Goal: Task Accomplishment & Management: Manage account settings

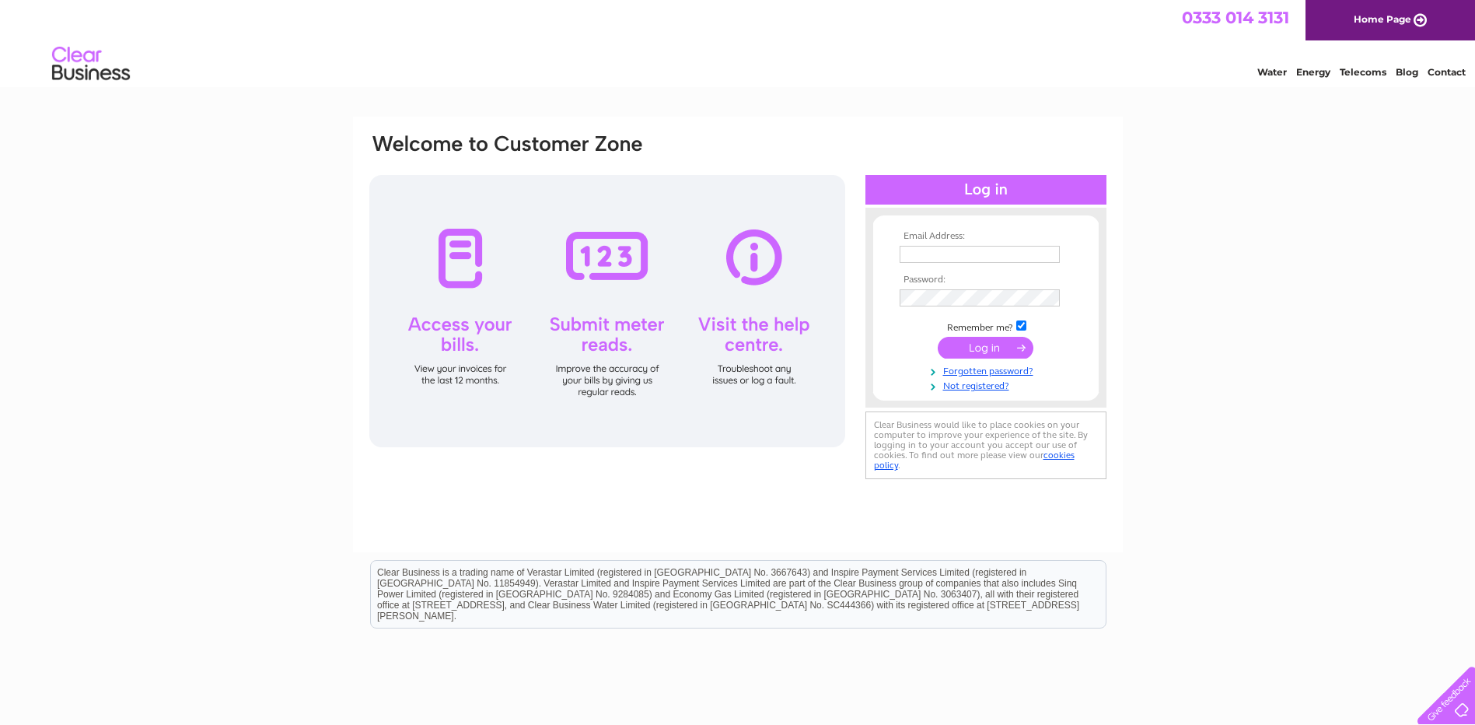
type input "magnus.le-gallez@nkt.com"
click at [976, 348] on input "submit" at bounding box center [986, 348] width 96 height 22
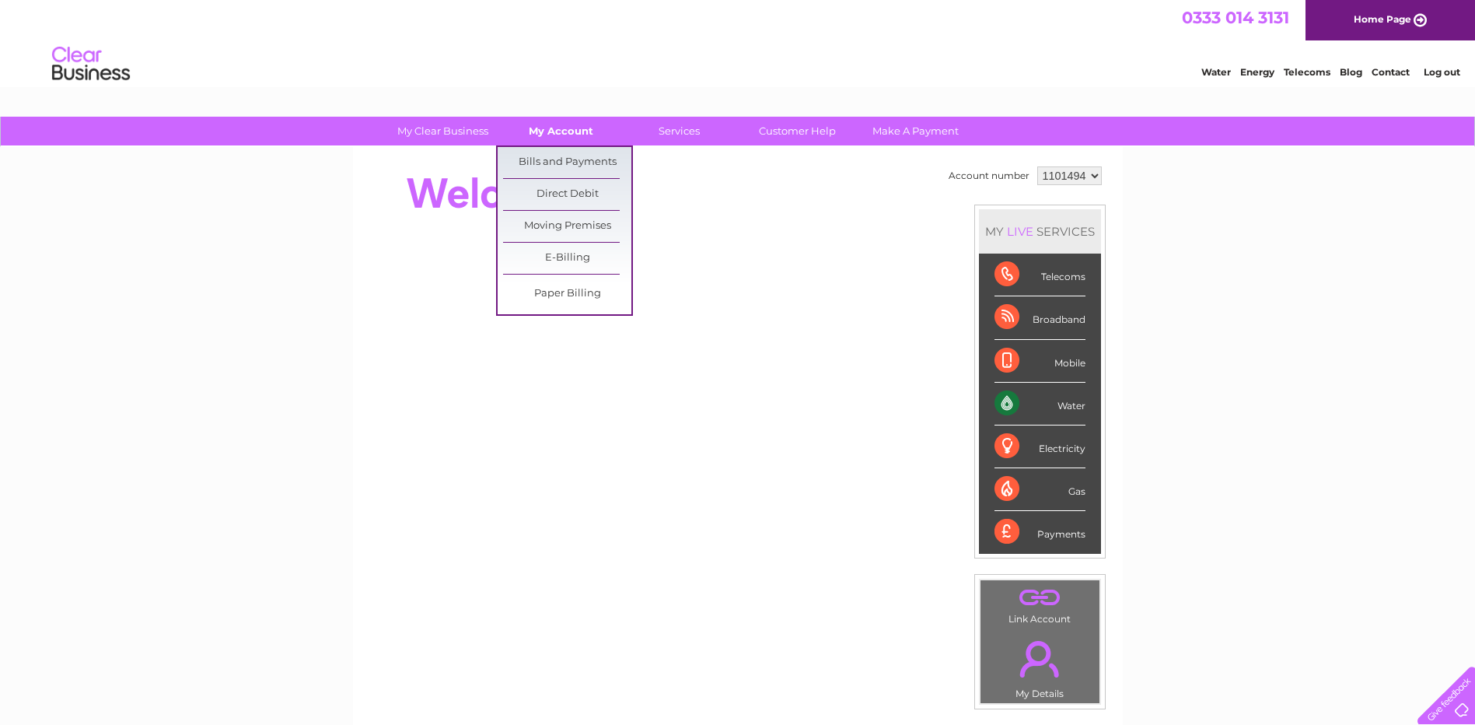
click at [548, 122] on link "My Account" at bounding box center [561, 131] width 128 height 29
click at [558, 163] on link "Bills and Payments" at bounding box center [567, 162] width 128 height 31
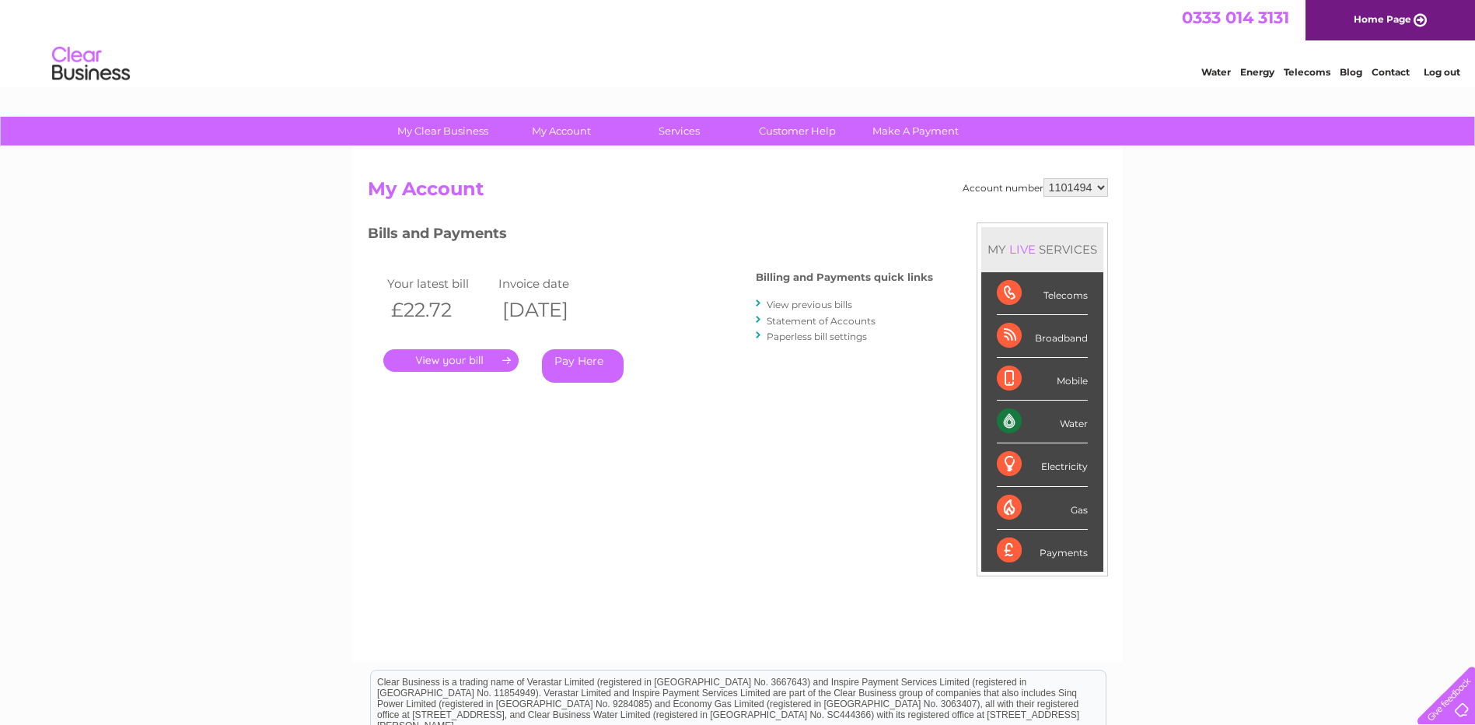
click at [489, 363] on link "." at bounding box center [450, 360] width 135 height 23
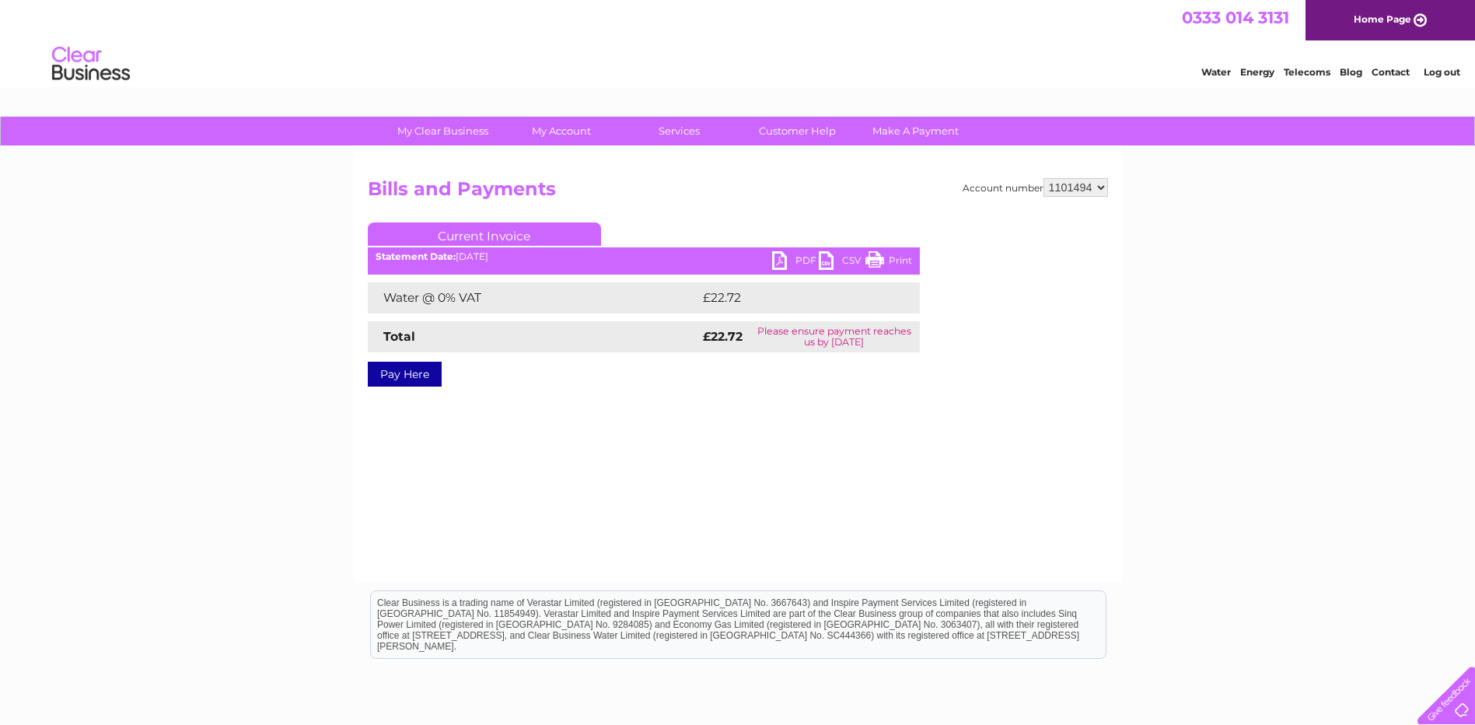
click at [799, 260] on link "PDF" at bounding box center [795, 262] width 47 height 23
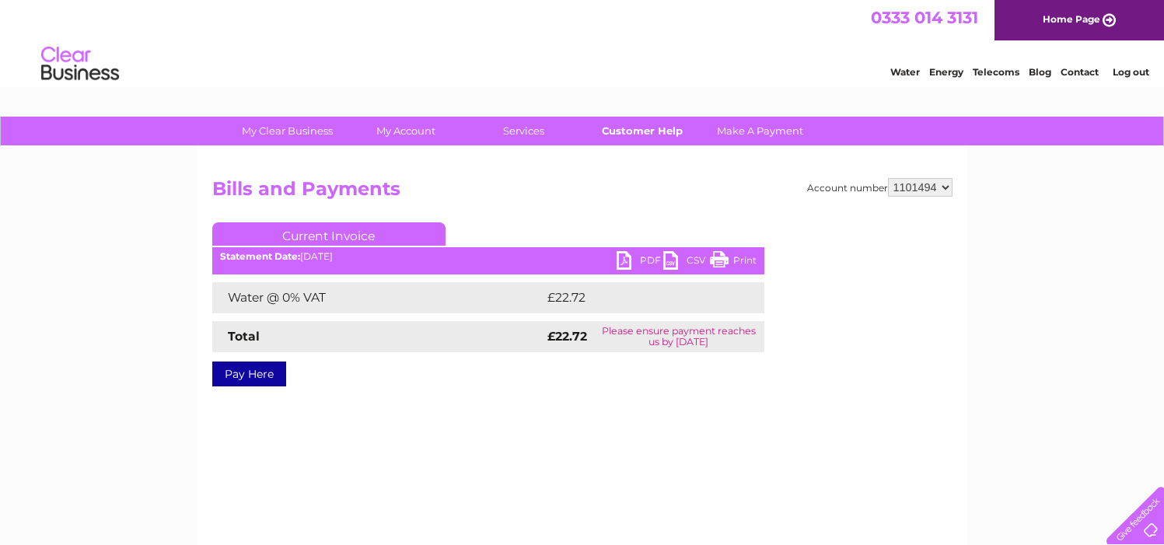
click at [639, 132] on link "Customer Help" at bounding box center [642, 131] width 128 height 29
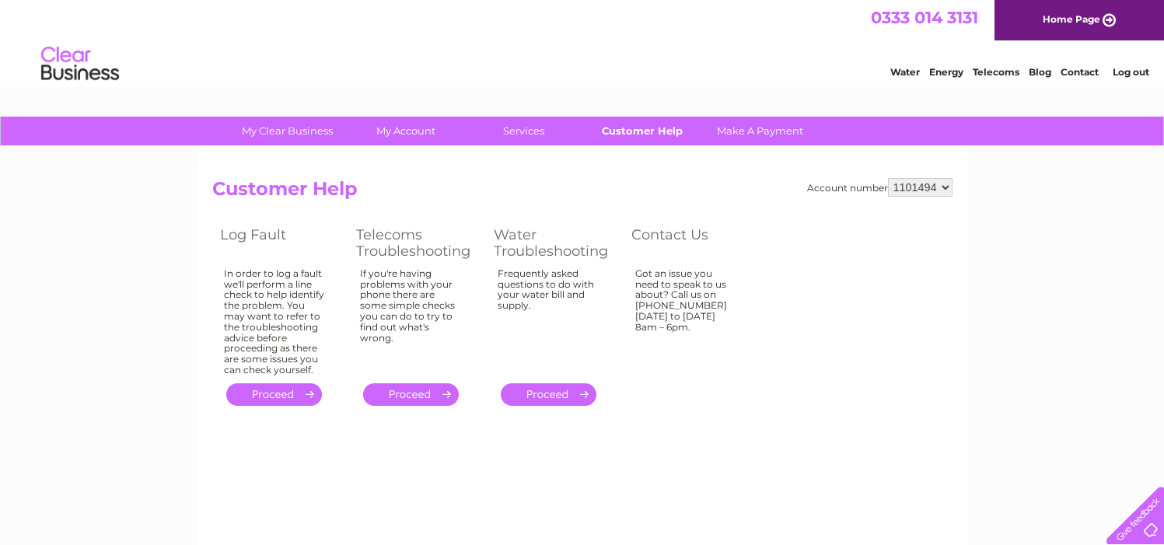
click at [633, 131] on link "Customer Help" at bounding box center [642, 131] width 128 height 29
click at [1152, 531] on div at bounding box center [1132, 513] width 64 height 64
click at [62, 60] on img at bounding box center [79, 63] width 79 height 47
click at [81, 65] on img at bounding box center [79, 63] width 79 height 47
click at [81, 66] on img at bounding box center [79, 63] width 79 height 47
